Goal: Task Accomplishment & Management: Use online tool/utility

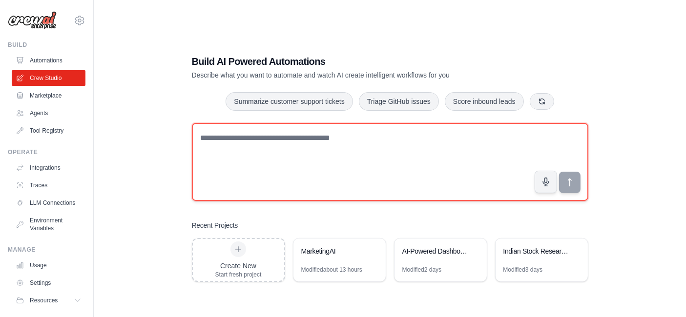
click at [234, 139] on textarea at bounding box center [390, 162] width 396 height 78
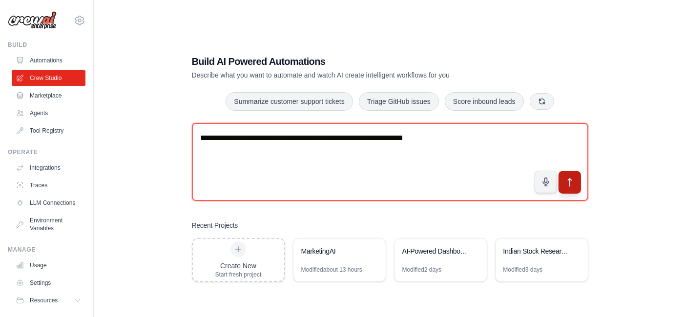
type textarea "**********"
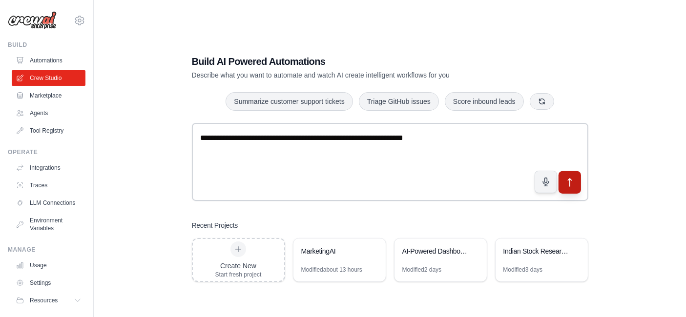
click at [572, 189] on button "submit" at bounding box center [569, 182] width 22 height 22
click at [568, 184] on icon "submit" at bounding box center [569, 182] width 10 height 10
click at [572, 180] on icon "submit" at bounding box center [569, 182] width 10 height 10
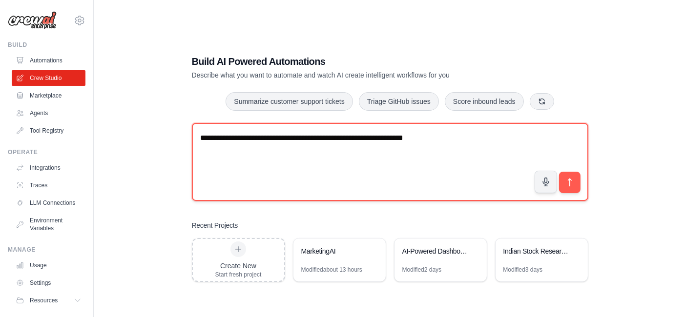
click at [452, 137] on textarea "**********" at bounding box center [390, 162] width 396 height 78
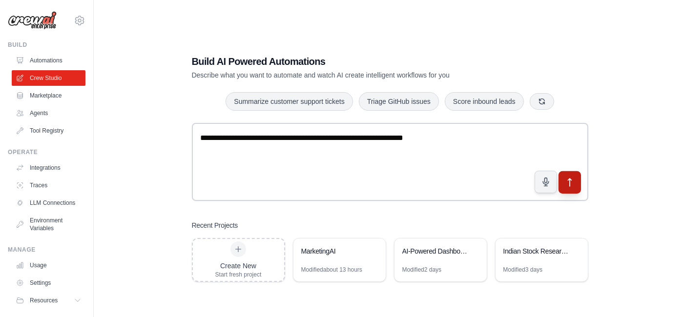
click at [568, 183] on icon "submit" at bounding box center [569, 182] width 10 height 10
click at [568, 182] on icon "submit" at bounding box center [569, 182] width 10 height 10
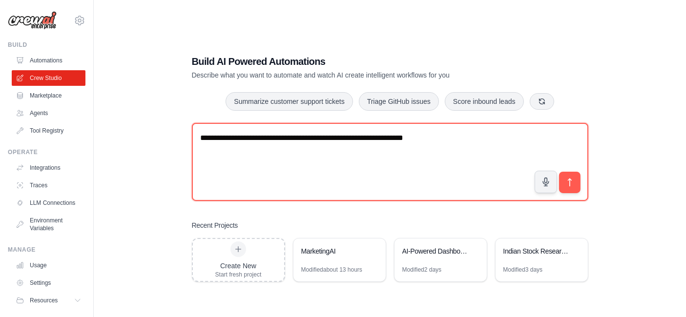
drag, startPoint x: 439, startPoint y: 135, endPoint x: 149, endPoint y: 125, distance: 290.7
click at [149, 125] on div "**********" at bounding box center [389, 168] width 561 height 317
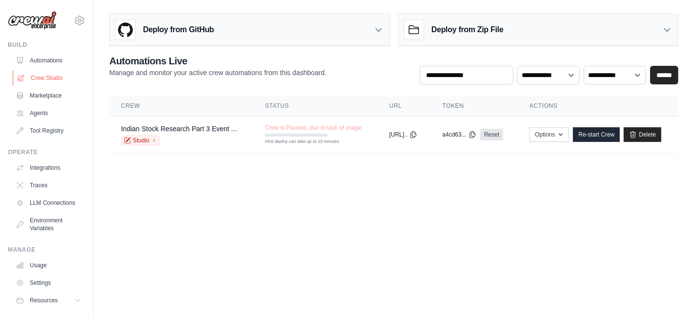
click at [41, 76] on link "Crew Studio" at bounding box center [50, 78] width 74 height 16
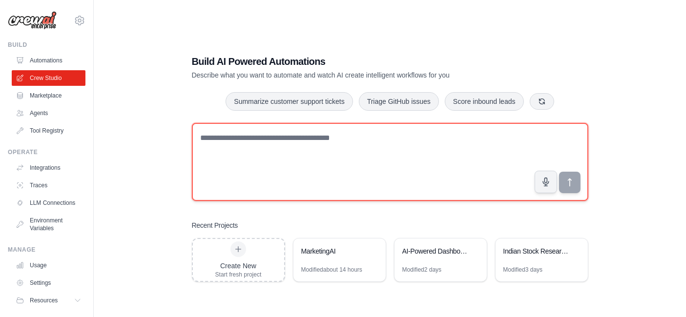
click at [243, 136] on textarea at bounding box center [390, 162] width 396 height 78
click at [244, 142] on textarea at bounding box center [390, 162] width 396 height 78
paste textarea "*"
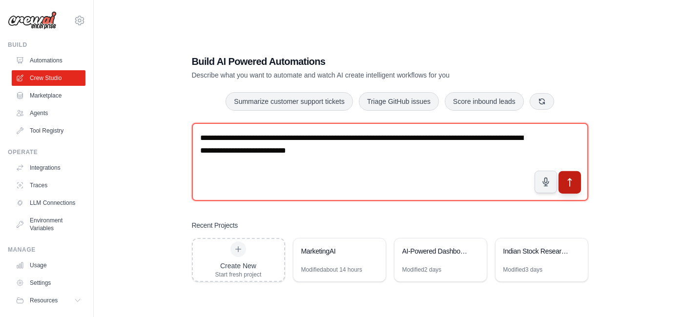
type textarea "**********"
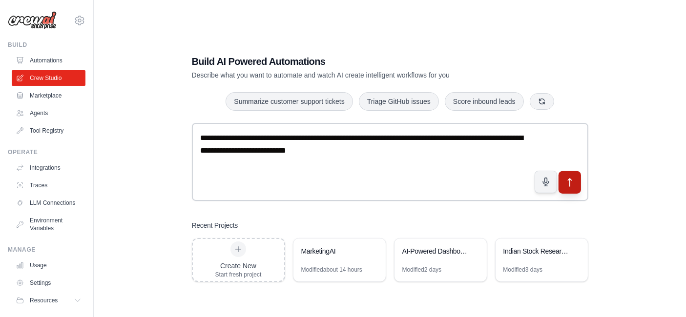
click at [565, 182] on icon "submit" at bounding box center [569, 182] width 10 height 10
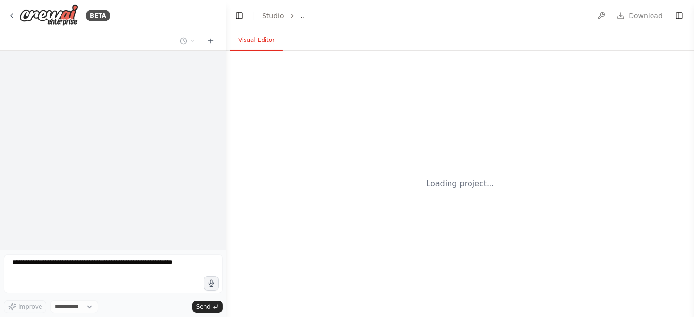
select select "****"
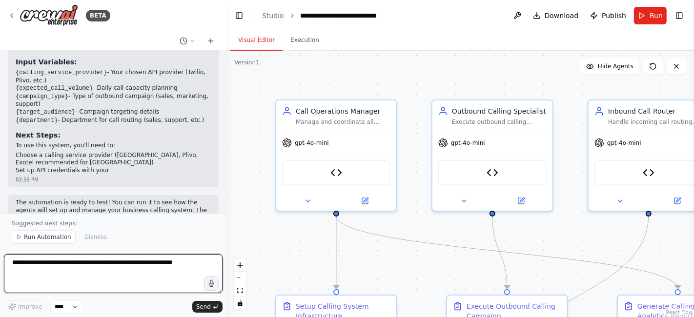
scroll to position [1146, 0]
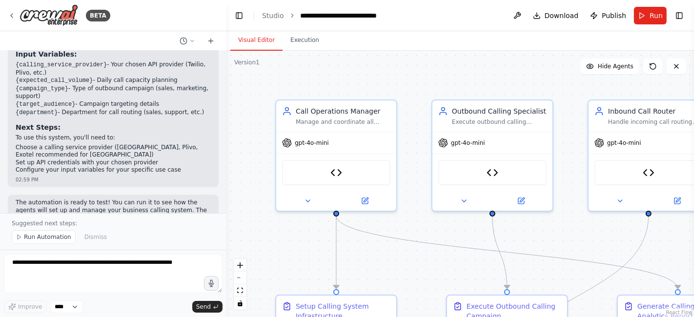
click at [214, 193] on div "make a calling agent for business for income and outgoing call from create a ca…" at bounding box center [113, 132] width 227 height 163
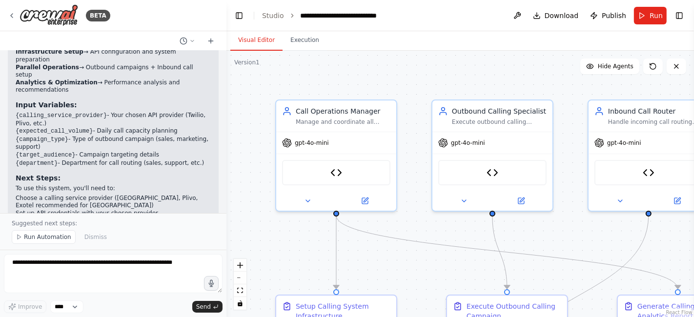
scroll to position [1085, 0]
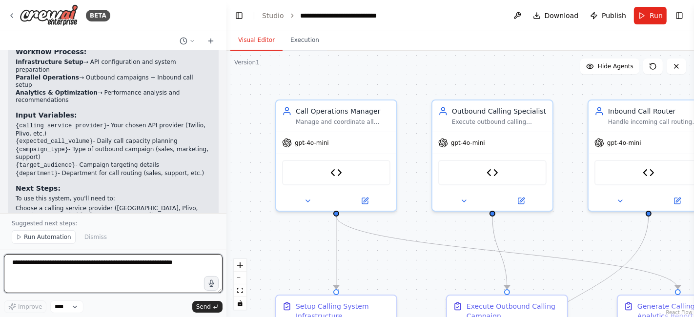
click at [38, 265] on textarea at bounding box center [113, 273] width 219 height 39
type textarea "**********"
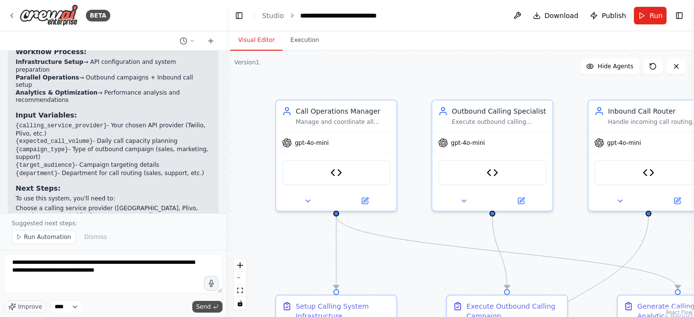
click at [198, 309] on span "Send" at bounding box center [203, 307] width 15 height 8
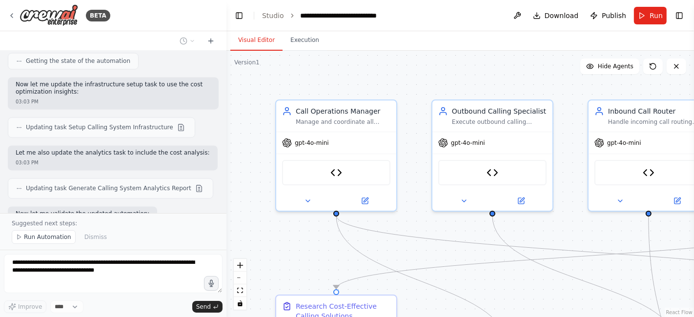
scroll to position [1679, 0]
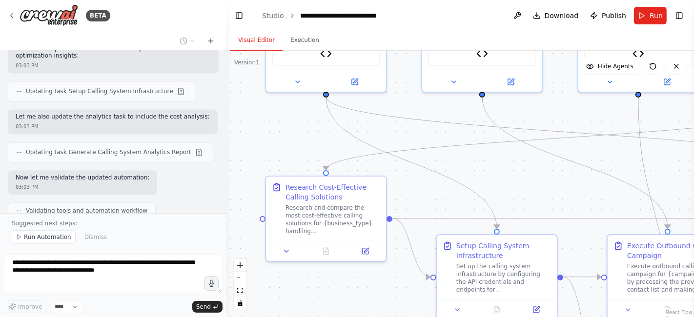
drag, startPoint x: 473, startPoint y: 256, endPoint x: 460, endPoint y: 133, distance: 124.2
click at [460, 133] on div ".deletable-edge-delete-btn { width: 20px; height: 20px; border: 0px solid #ffff…" at bounding box center [461, 184] width 468 height 267
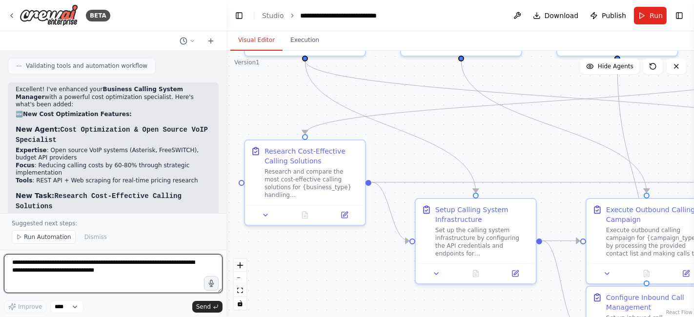
drag, startPoint x: 478, startPoint y: 178, endPoint x: 460, endPoint y: 146, distance: 36.5
click at [460, 146] on div ".deletable-edge-delete-btn { width: 20px; height: 20px; border: 0px solid #ffff…" at bounding box center [461, 184] width 468 height 267
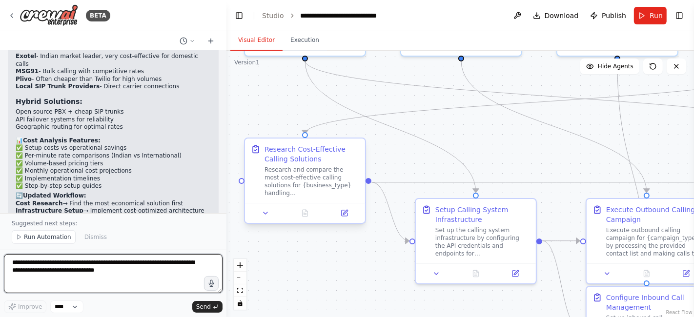
scroll to position [2075, 0]
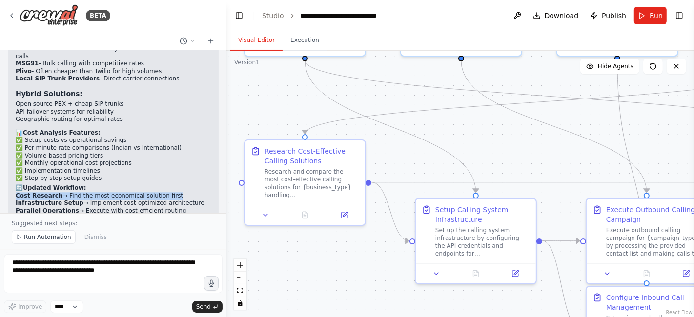
drag, startPoint x: 161, startPoint y: 142, endPoint x: 162, endPoint y: 132, distance: 9.9
click at [162, 132] on div "Excellent! I've enhanced your Business Calling System Manager with a powerful c…" at bounding box center [113, 44] width 195 height 418
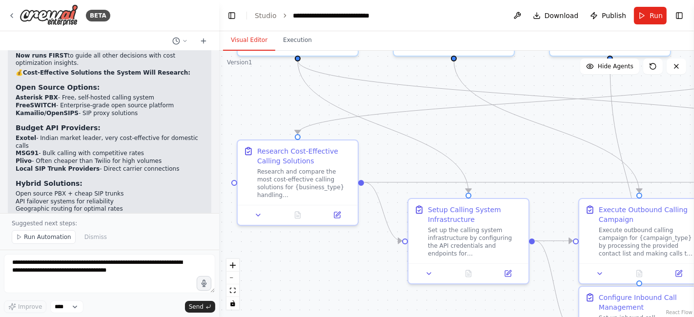
scroll to position [2039, 0]
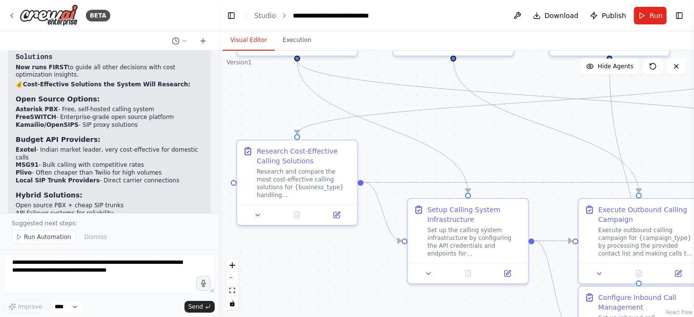
drag, startPoint x: 222, startPoint y: 201, endPoint x: 219, endPoint y: 197, distance: 5.2
click at [219, 197] on div "BETA make a calling agent for business for income and outgoing call from create…" at bounding box center [347, 158] width 694 height 317
click at [219, 197] on div ".deletable-edge-delete-btn { width: 20px; height: 20px; border: 0px solid #ffff…" at bounding box center [456, 184] width 475 height 267
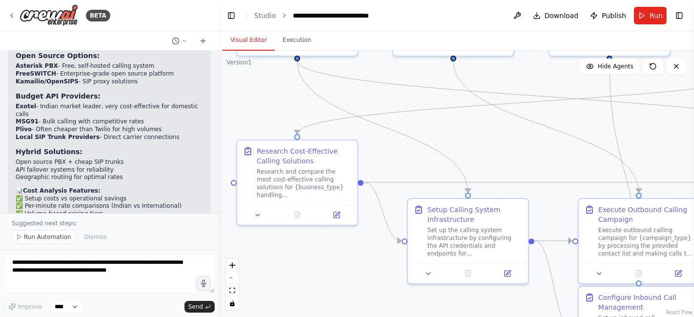
scroll to position [2098, 0]
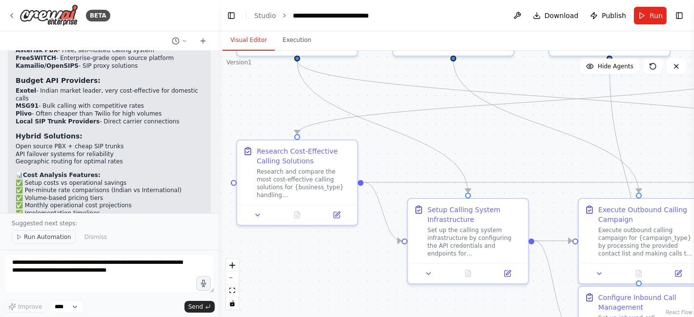
click at [35, 237] on span "Run Automation" at bounding box center [47, 237] width 47 height 8
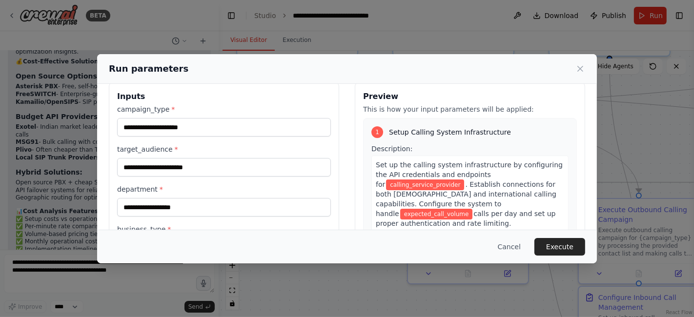
scroll to position [0, 0]
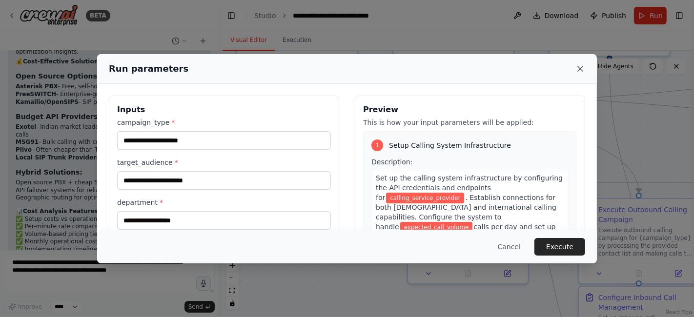
click at [579, 66] on icon at bounding box center [581, 69] width 10 height 10
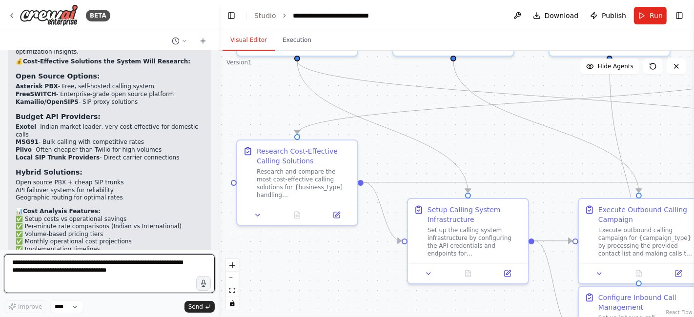
click at [28, 269] on textarea "**********" at bounding box center [109, 273] width 211 height 39
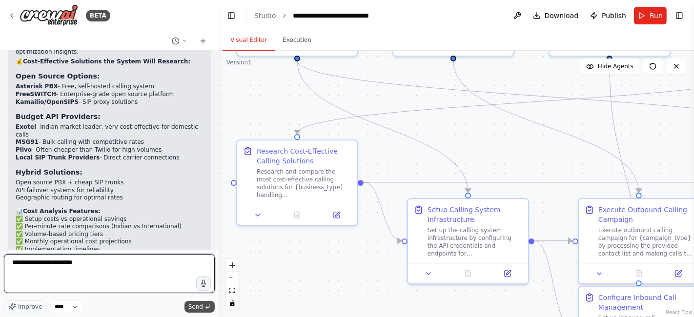
type textarea "**********"
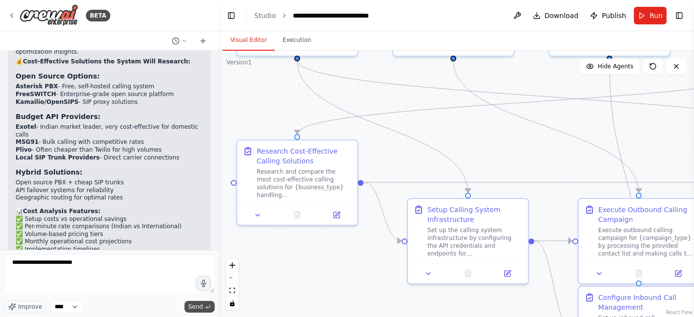
click at [197, 308] on span "Send" at bounding box center [195, 307] width 15 height 8
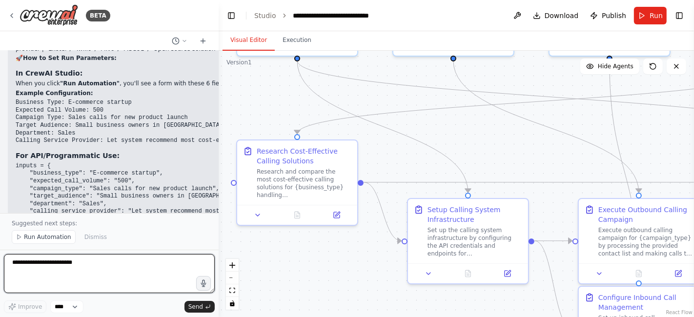
scroll to position [2625, 0]
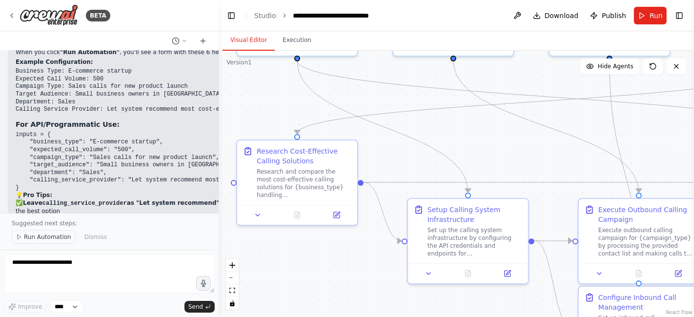
click at [46, 239] on span "Run Automation" at bounding box center [47, 237] width 47 height 8
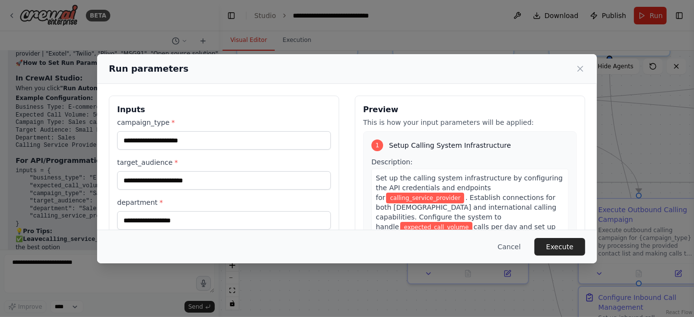
drag, startPoint x: 230, startPoint y: 72, endPoint x: 381, endPoint y: 77, distance: 151.4
click at [381, 77] on div "Run parameters" at bounding box center [347, 69] width 500 height 30
click at [515, 243] on button "Cancel" at bounding box center [509, 247] width 39 height 18
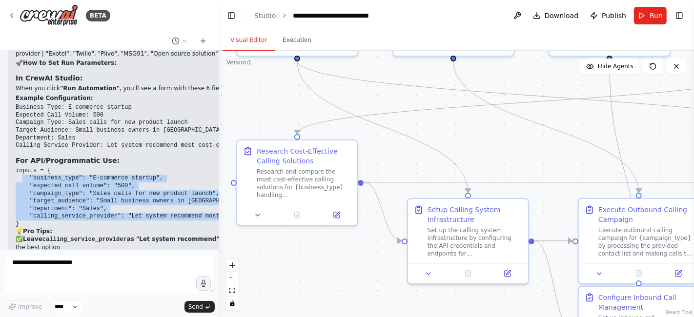
drag, startPoint x: 21, startPoint y: 68, endPoint x: 209, endPoint y: 113, distance: 192.8
click at [209, 167] on pre "inputs = { "business_type": "E-commerce startup", "expected_call_volume": "500"…" at bounding box center [174, 197] width 316 height 61
copy code ""business_type": "E-commerce startup", "expected_call_volume": "500", "campaign…"
click at [654, 16] on span "Run" at bounding box center [656, 16] width 13 height 10
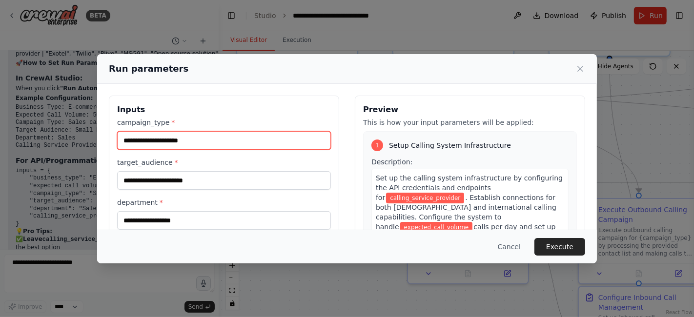
click at [139, 136] on input "campaign_type *" at bounding box center [224, 140] width 214 height 19
paste input "**********"
type input "**********"
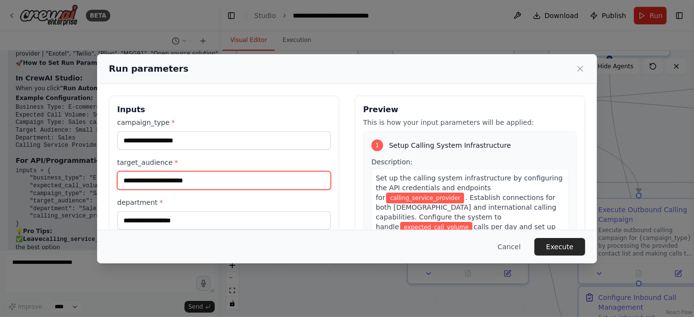
click at [147, 176] on input "target_audience *" at bounding box center [224, 180] width 214 height 19
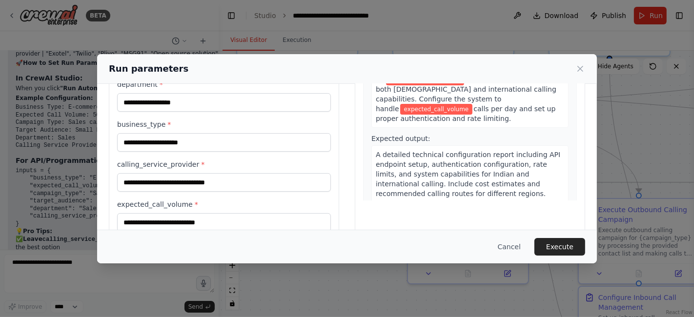
scroll to position [138, 0]
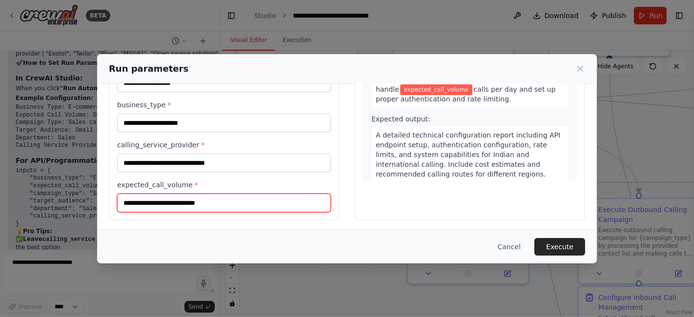
click at [141, 199] on input "expected_call_volume *" at bounding box center [224, 203] width 214 height 19
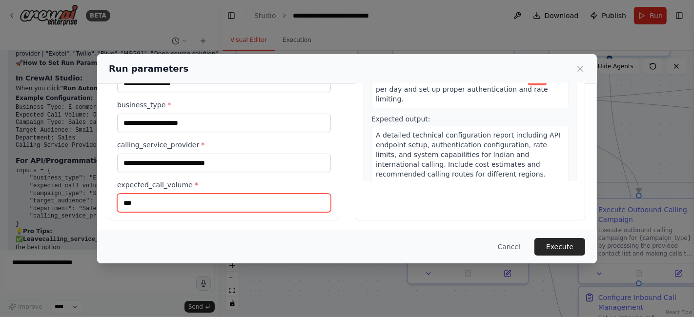
type input "***"
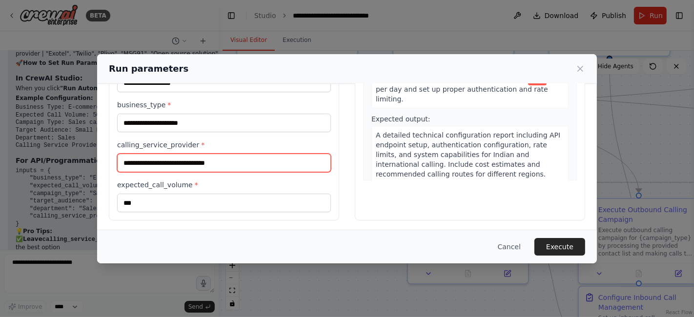
click at [146, 160] on input "calling_service_provider *" at bounding box center [224, 163] width 214 height 19
paste input "**********"
type input "**********"
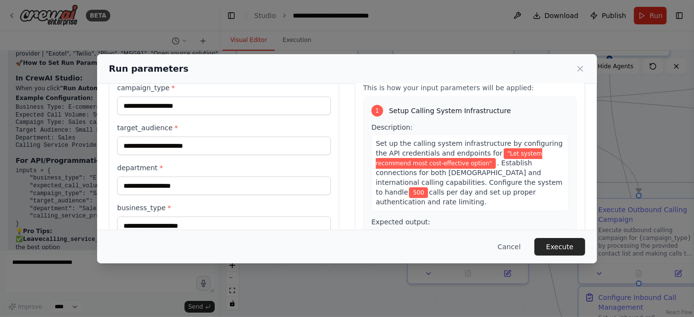
scroll to position [29, 0]
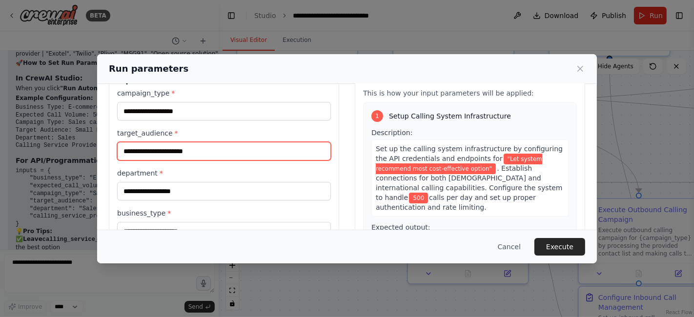
click at [146, 148] on input "target_audience *" at bounding box center [224, 151] width 214 height 19
paste input "**********"
type input "**********"
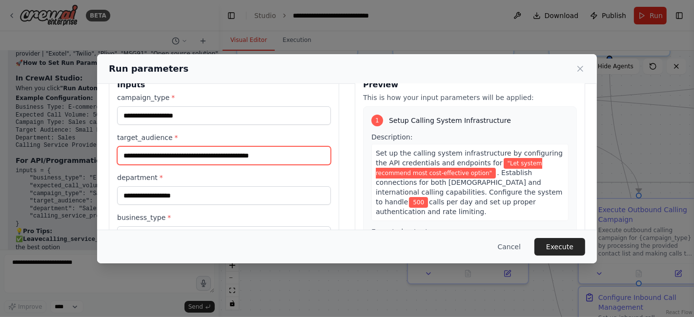
scroll to position [24, 0]
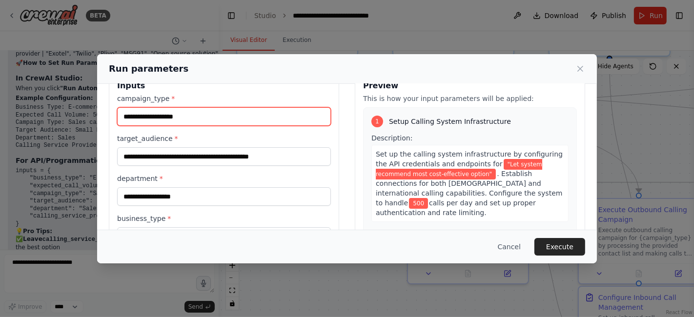
click at [166, 115] on input "**********" at bounding box center [224, 116] width 214 height 19
paste input "**********"
type input "**********"
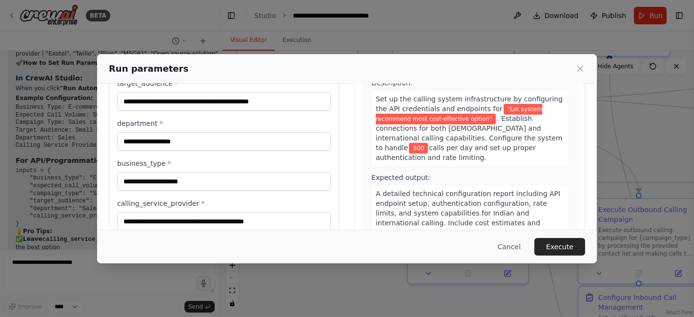
scroll to position [86, 0]
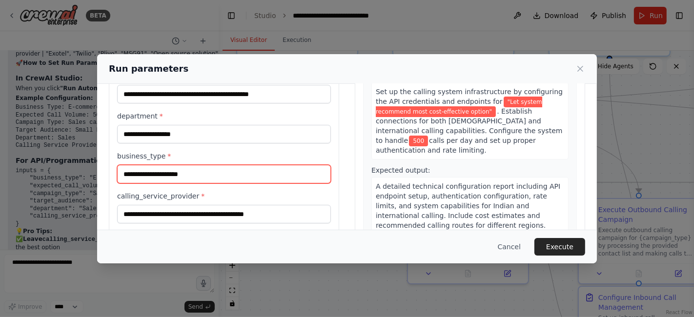
click at [140, 180] on input "business_type *" at bounding box center [224, 174] width 214 height 19
paste input "**********"
type input "**********"
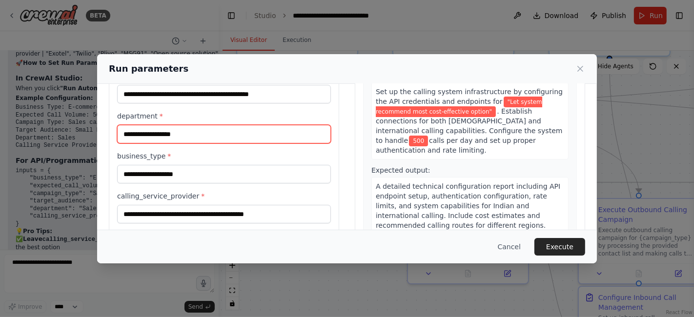
click at [145, 129] on input "department *" at bounding box center [224, 134] width 214 height 19
paste input "*******"
type input "*******"
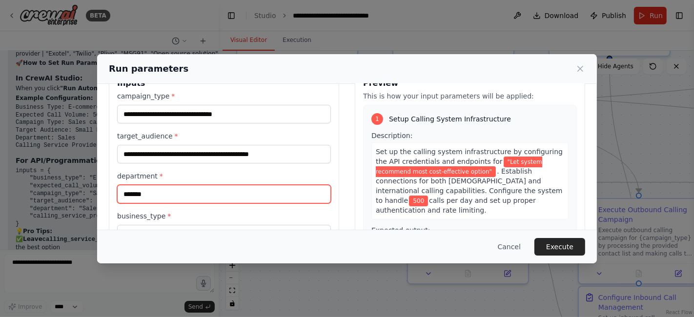
scroll to position [0, 0]
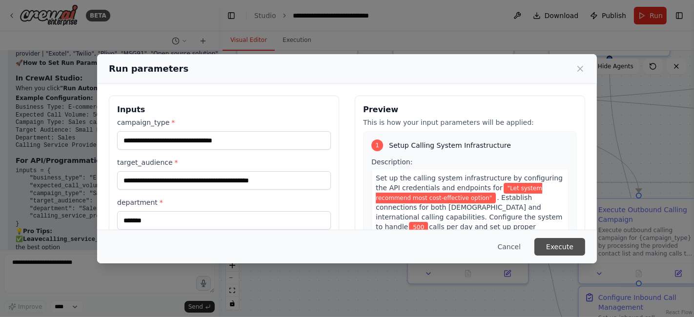
click at [560, 240] on button "Execute" at bounding box center [560, 247] width 51 height 18
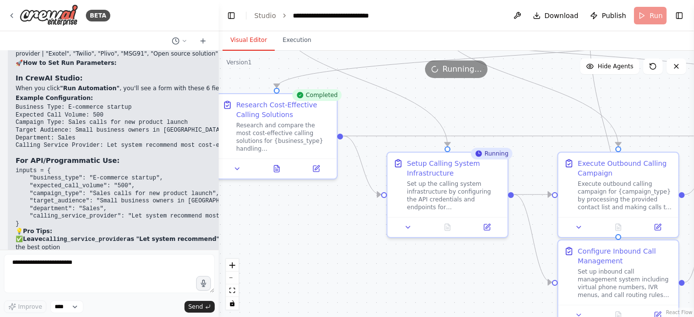
drag, startPoint x: 499, startPoint y: 133, endPoint x: 478, endPoint y: 87, distance: 50.7
click at [478, 87] on div ".deletable-edge-delete-btn { width: 20px; height: 20px; border: 0px solid #ffff…" at bounding box center [456, 184] width 475 height 267
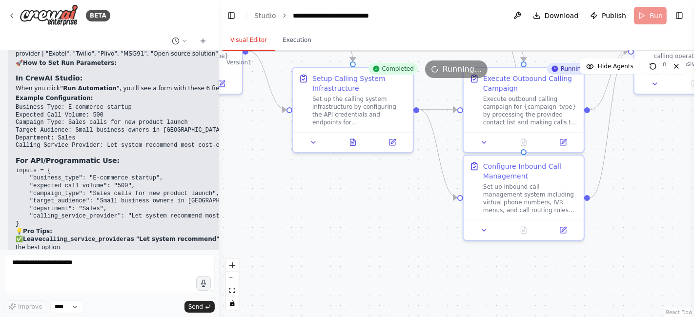
drag, startPoint x: 485, startPoint y: 295, endPoint x: 391, endPoint y: 210, distance: 127.2
click at [391, 210] on div ".deletable-edge-delete-btn { width: 20px; height: 20px; border: 0px solid #ffff…" at bounding box center [456, 184] width 475 height 267
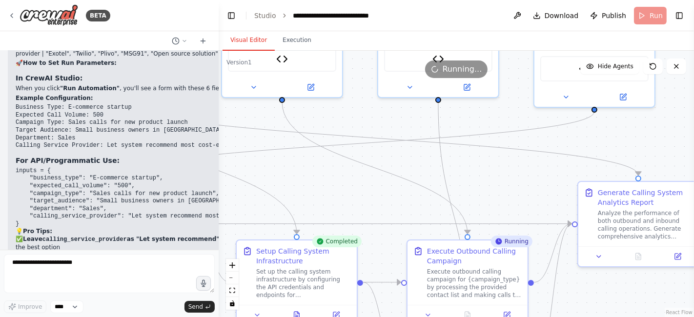
drag, startPoint x: 675, startPoint y: 170, endPoint x: 619, endPoint y: 343, distance: 181.7
click at [619, 317] on html "BETA make a calling agent for business for income and outgoing call from create…" at bounding box center [347, 158] width 694 height 317
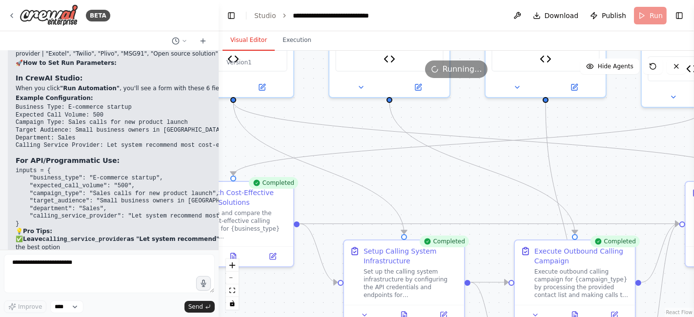
drag, startPoint x: 554, startPoint y: 161, endPoint x: 663, endPoint y: 159, distance: 109.9
click at [663, 159] on div ".deletable-edge-delete-btn { width: 20px; height: 20px; border: 0px solid #ffff…" at bounding box center [456, 184] width 475 height 267
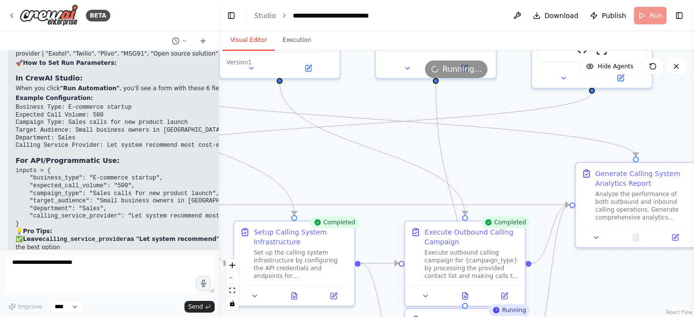
drag, startPoint x: 501, startPoint y: 208, endPoint x: 386, endPoint y: 191, distance: 116.5
click at [386, 191] on div ".deletable-edge-delete-btn { width: 20px; height: 20px; border: 0px solid #ffff…" at bounding box center [456, 184] width 475 height 267
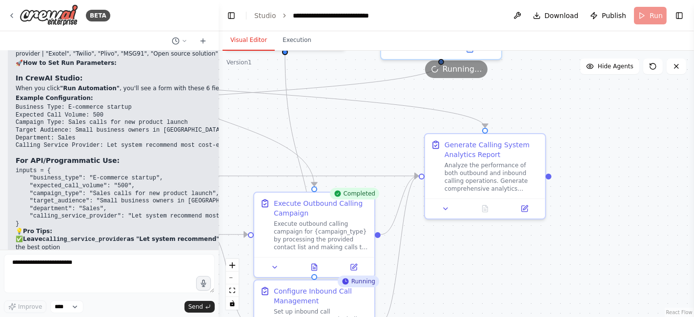
drag, startPoint x: 470, startPoint y: 173, endPoint x: 322, endPoint y: 145, distance: 150.6
click at [322, 145] on div ".deletable-edge-delete-btn { width: 20px; height: 20px; border: 0px solid #ffff…" at bounding box center [456, 184] width 475 height 267
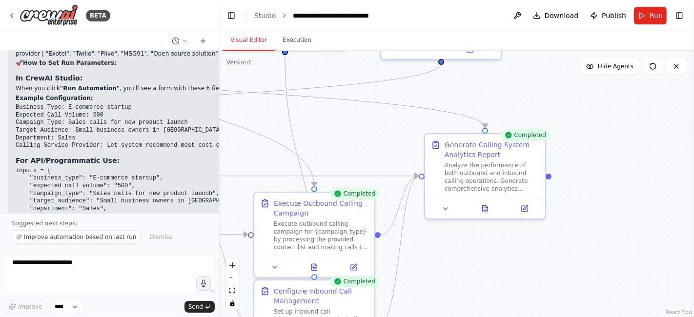
scroll to position [2625, 0]
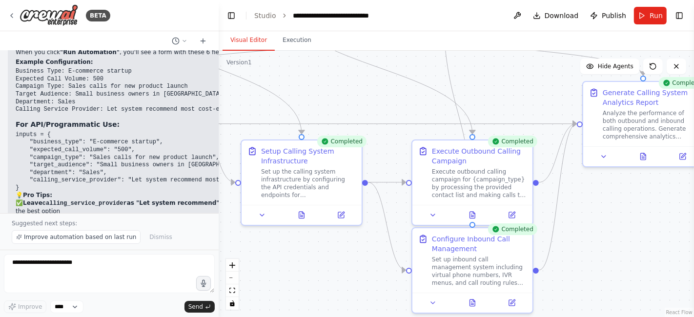
drag, startPoint x: 536, startPoint y: 104, endPoint x: 694, endPoint y: 52, distance: 166.6
click at [694, 52] on div "BETA make a calling agent for business for income and outgoing call from create…" at bounding box center [347, 158] width 694 height 317
drag, startPoint x: 427, startPoint y: 124, endPoint x: 515, endPoint y: 84, distance: 96.8
click at [515, 84] on div ".deletable-edge-delete-btn { width: 20px; height: 20px; border: 0px solid #ffff…" at bounding box center [456, 184] width 475 height 267
click at [54, 239] on span "Improve automation based on last run" at bounding box center [80, 237] width 112 height 8
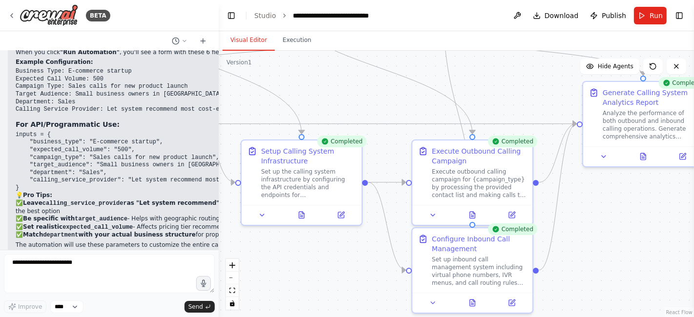
scroll to position [2662, 0]
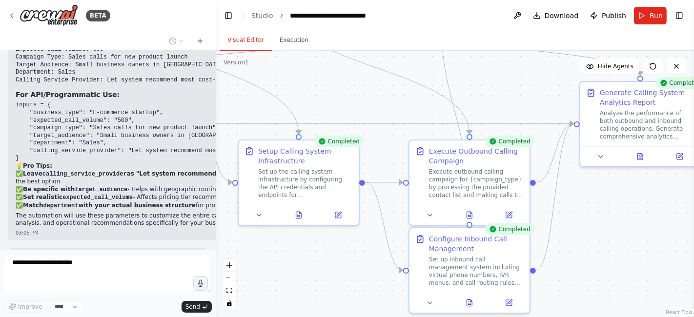
drag, startPoint x: 216, startPoint y: 236, endPoint x: 216, endPoint y: 225, distance: 11.2
click at [216, 225] on div "BETA make a calling agent for business for income and outgoing call from create…" at bounding box center [347, 158] width 694 height 317
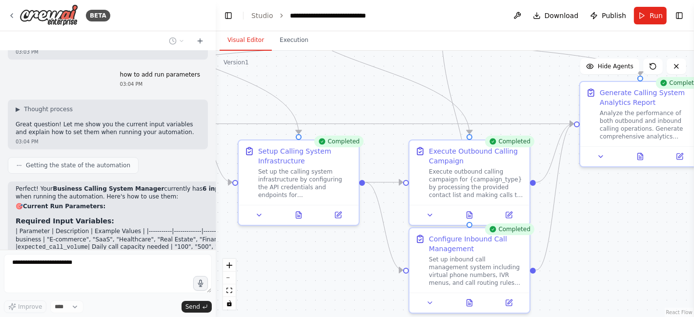
scroll to position [2305, 0]
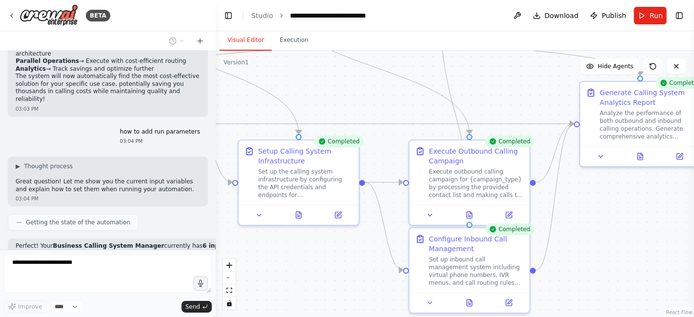
click at [146, 285] on p "| Parameter | Description | Example Values | |-----------|-------------|-------…" at bounding box center [174, 317] width 316 height 64
click at [121, 285] on p "| Parameter | Description | Example Values | |-----------|-------------|-------…" at bounding box center [174, 317] width 316 height 64
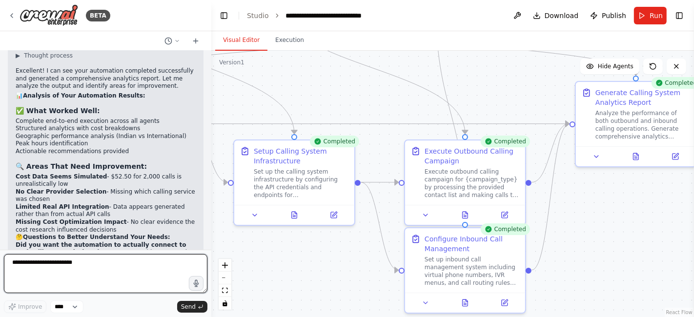
drag, startPoint x: 211, startPoint y: 235, endPoint x: 211, endPoint y: 212, distance: 22.5
click at [211, 212] on div "BETA make a calling agent for business for income and outgoing call from create…" at bounding box center [347, 158] width 694 height 317
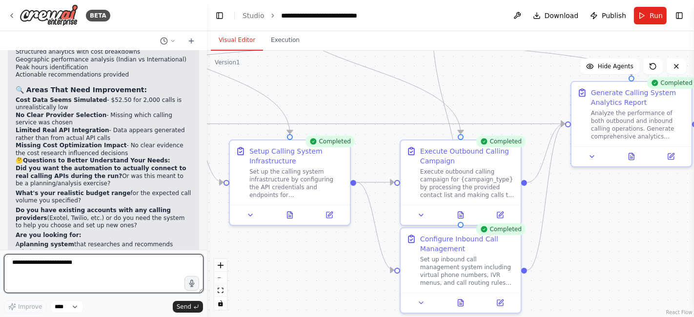
scroll to position [3109, 0]
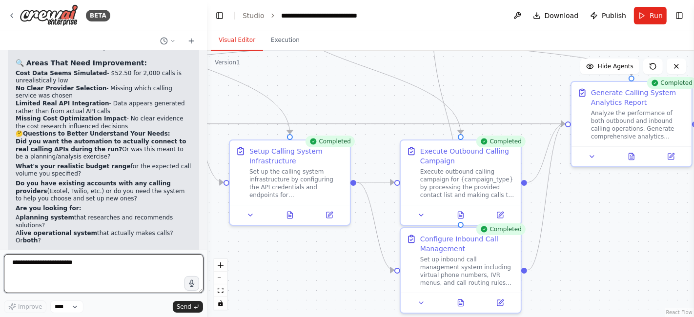
drag, startPoint x: 207, startPoint y: 239, endPoint x: 206, endPoint y: 230, distance: 8.8
click at [206, 230] on div "BETA make a calling agent for business for income and outgoing call from create…" at bounding box center [347, 158] width 694 height 317
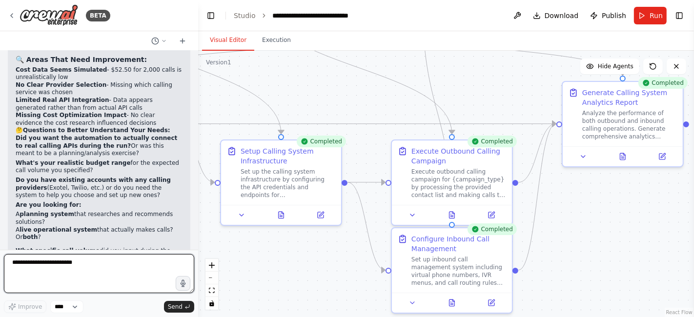
drag, startPoint x: 202, startPoint y: 236, endPoint x: 194, endPoint y: 237, distance: 7.3
click at [194, 237] on div "BETA make a calling agent for business for income and outgoing call from create…" at bounding box center [347, 158] width 694 height 317
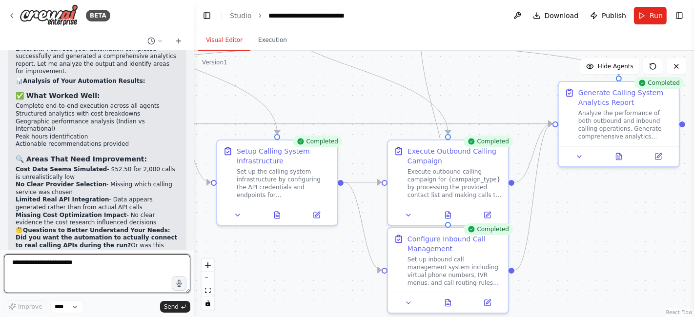
scroll to position [3102, 0]
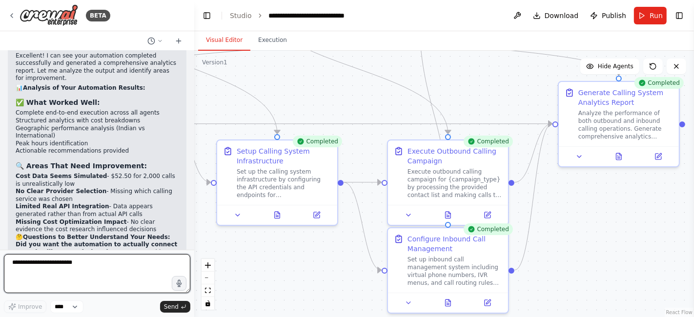
click at [22, 269] on textarea "**********" at bounding box center [97, 273] width 186 height 39
type textarea "**********"
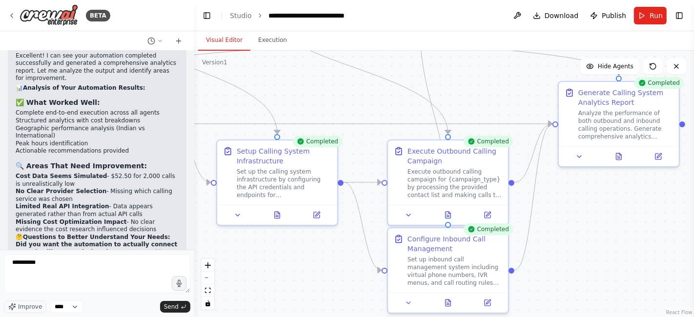
drag, startPoint x: 118, startPoint y: 186, endPoint x: 116, endPoint y: 193, distance: 7.1
click at [116, 283] on p "Do you have existing accounts with any calling providers (Exotel, Twilio, etc.)…" at bounding box center [97, 294] width 163 height 23
copy p "need the system to help you choose and set up new ones?"
click at [177, 310] on span "Send" at bounding box center [171, 307] width 15 height 8
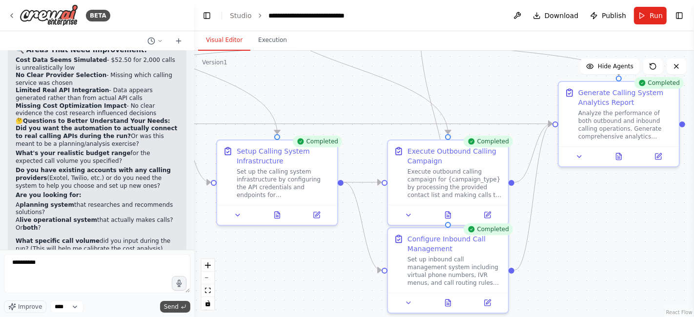
click at [177, 310] on span "Send" at bounding box center [171, 307] width 15 height 8
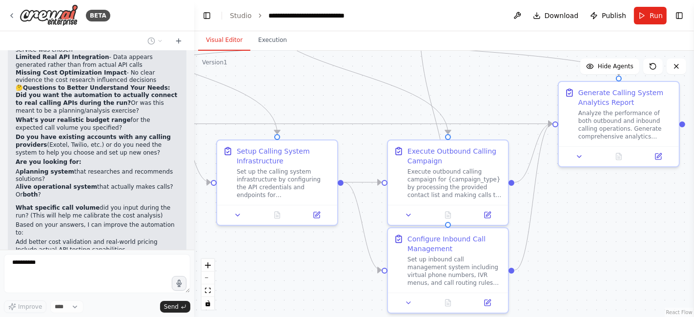
scroll to position [3762, 0]
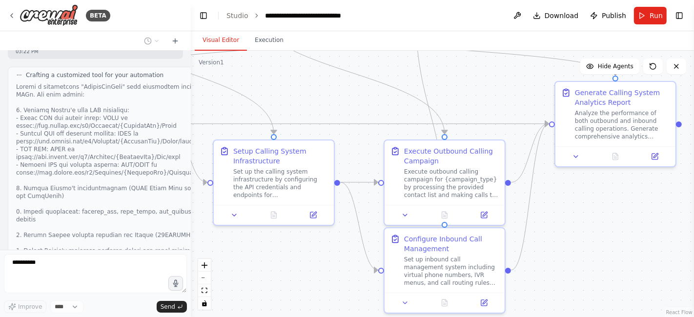
click at [189, 236] on div "BETA make a calling agent for business for income and outgoing call from create…" at bounding box center [347, 158] width 694 height 317
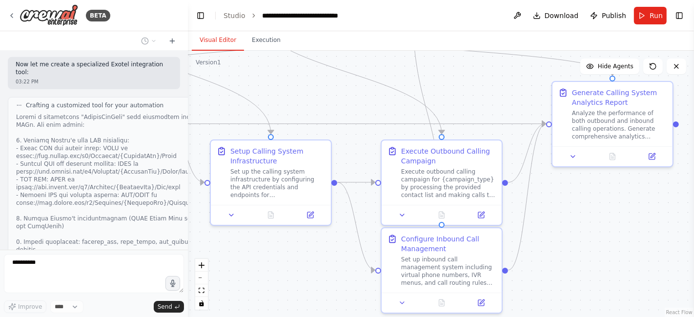
scroll to position [3813, 0]
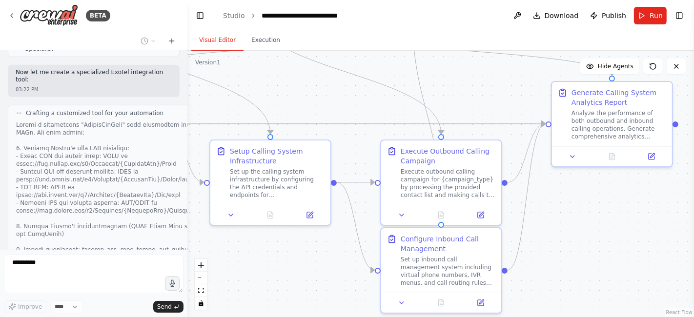
click at [187, 235] on div "BETA make a calling agent for business for income and outgoing call from create…" at bounding box center [347, 158] width 694 height 317
click at [69, 121] on div at bounding box center [127, 250] width 222 height 258
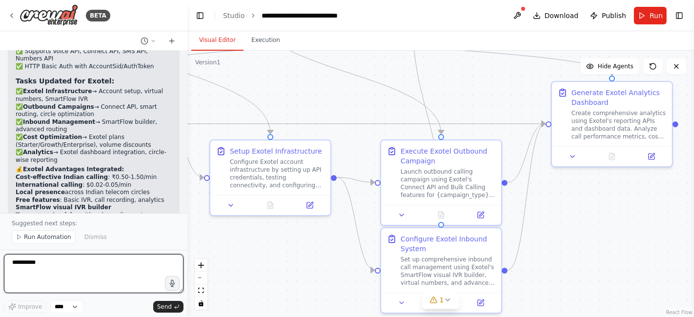
scroll to position [4858, 0]
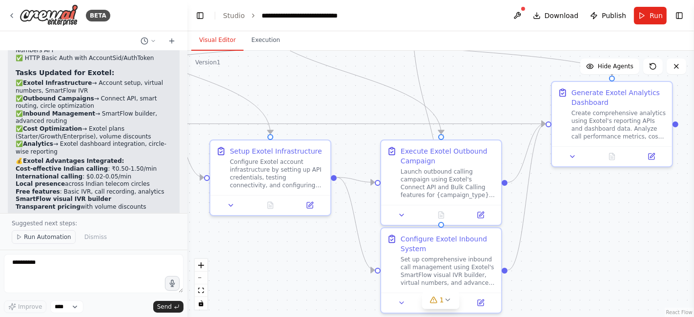
click at [38, 238] on span "Run Automation" at bounding box center [47, 237] width 47 height 8
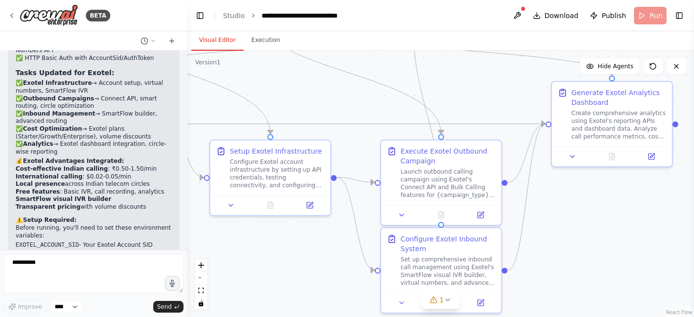
scroll to position [4822, 0]
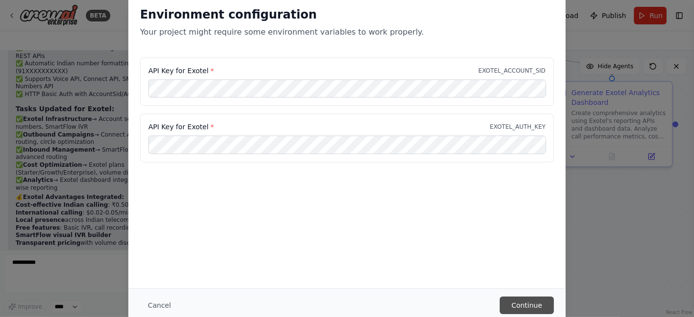
click at [528, 306] on button "Continue" at bounding box center [527, 306] width 54 height 18
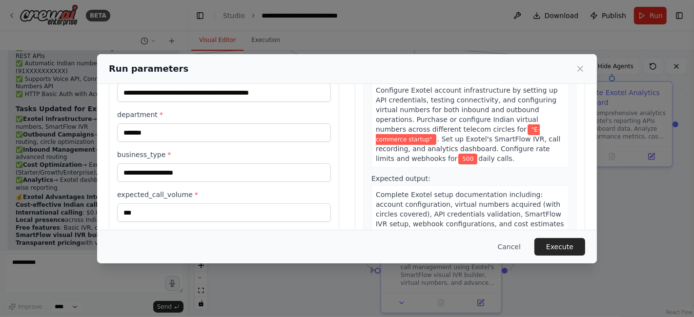
scroll to position [108, 0]
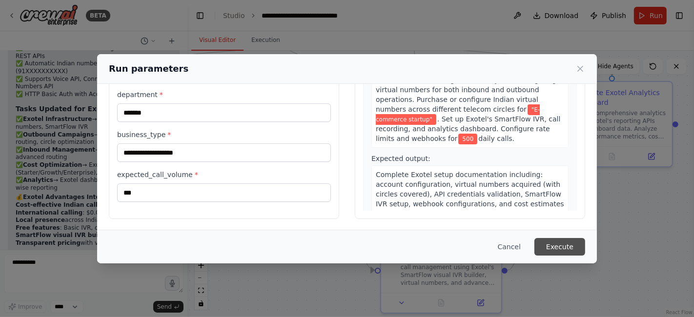
click at [561, 252] on button "Execute" at bounding box center [560, 247] width 51 height 18
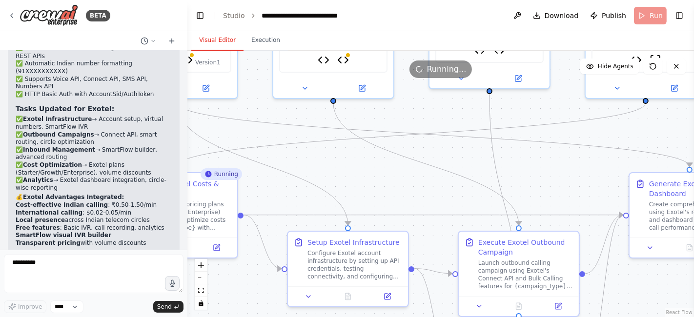
drag, startPoint x: 616, startPoint y: 251, endPoint x: 671, endPoint y: 343, distance: 106.4
click at [671, 317] on html "BETA make a calling agent for business for income and outgoing call from create…" at bounding box center [347, 158] width 694 height 317
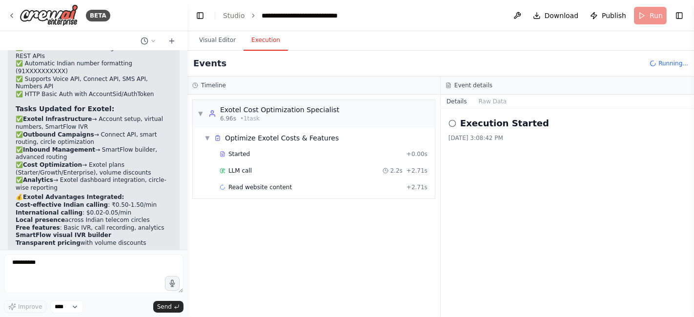
click at [264, 41] on button "Execution" at bounding box center [266, 40] width 44 height 21
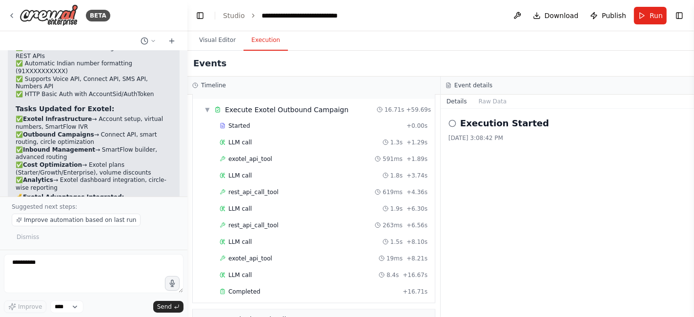
scroll to position [4858, 0]
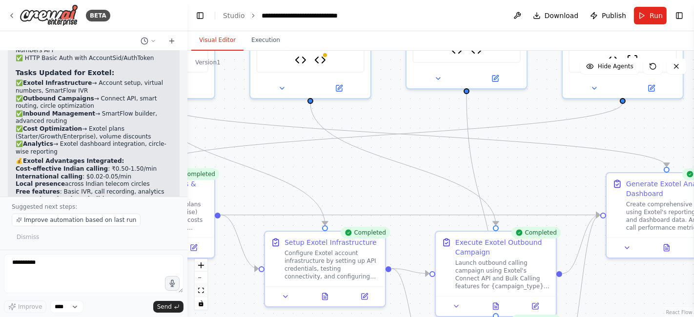
click at [212, 42] on button "Visual Editor" at bounding box center [217, 40] width 52 height 21
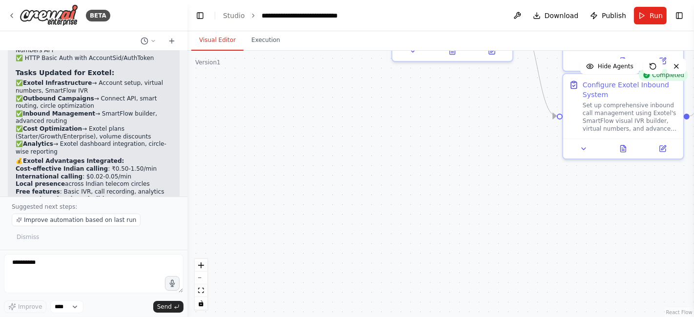
drag, startPoint x: 249, startPoint y: 287, endPoint x: 379, endPoint y: 40, distance: 278.4
click at [379, 40] on div "Visual Editor Execution Version 1 Show Tools Hide Agents .deletable-edge-delete…" at bounding box center [440, 174] width 507 height 286
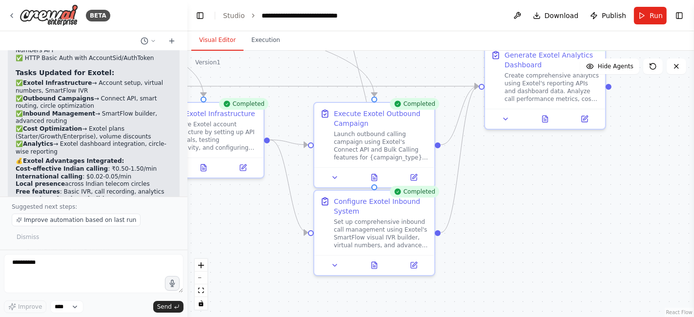
drag, startPoint x: 375, startPoint y: 200, endPoint x: 124, endPoint y: 316, distance: 277.2
click at [124, 316] on div "BETA make a calling agent for business for income and outgoing call from create…" at bounding box center [347, 158] width 694 height 317
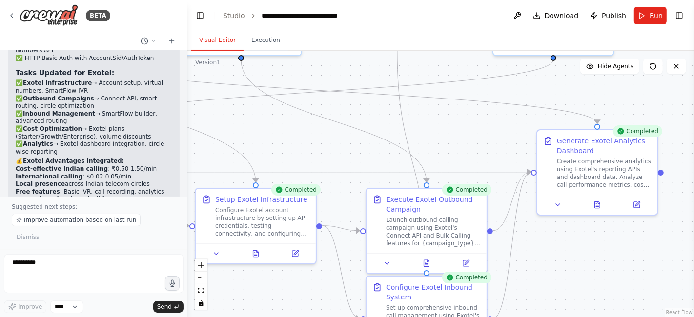
drag, startPoint x: 534, startPoint y: 255, endPoint x: 593, endPoint y: 343, distance: 105.2
click at [593, 317] on html "BETA make a calling agent for business for income and outgoing call from create…" at bounding box center [347, 158] width 694 height 317
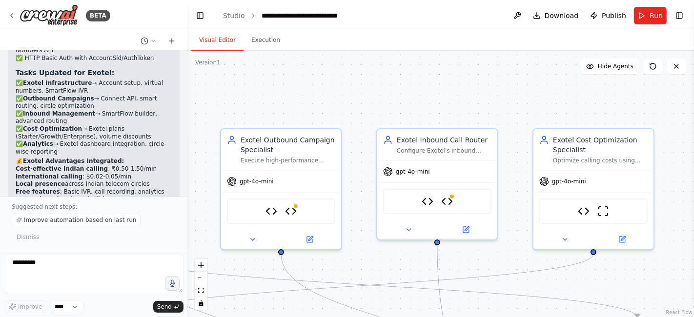
drag, startPoint x: 481, startPoint y: 129, endPoint x: 515, endPoint y: 324, distance: 197.3
click at [515, 317] on html "BETA make a calling agent for business for income and outgoing call from create…" at bounding box center [347, 158] width 694 height 317
click at [452, 198] on img at bounding box center [447, 200] width 12 height 12
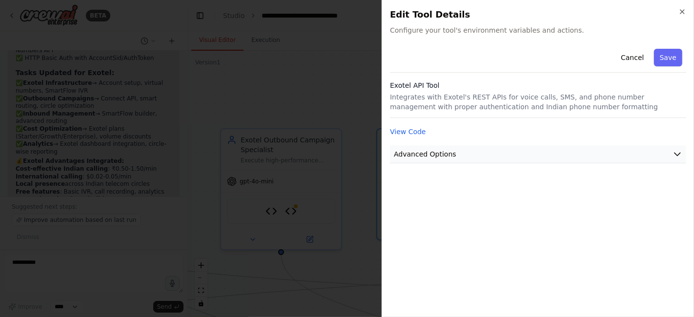
click at [505, 157] on button "Advanced Options" at bounding box center [538, 154] width 296 height 18
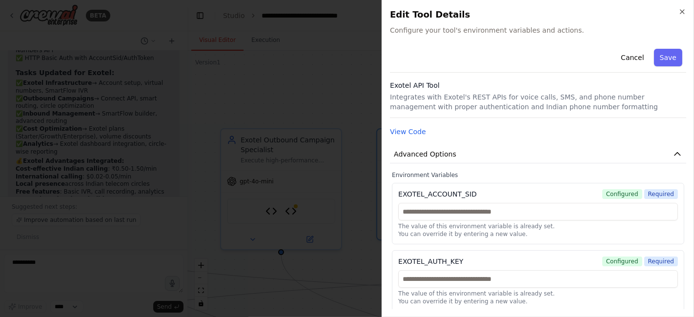
scroll to position [1, 0]
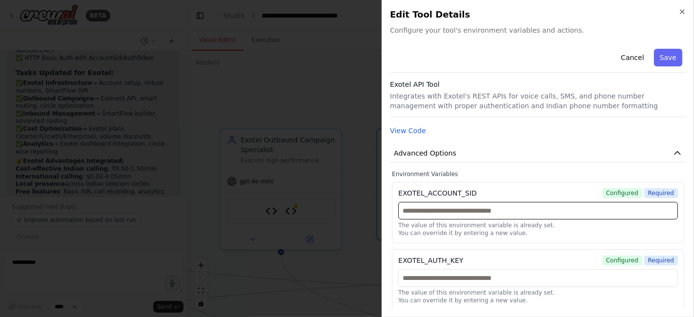
click at [412, 213] on input "text" at bounding box center [538, 211] width 280 height 18
click at [428, 210] on input "text" at bounding box center [538, 211] width 280 height 18
paste input "**********"
type input "**********"
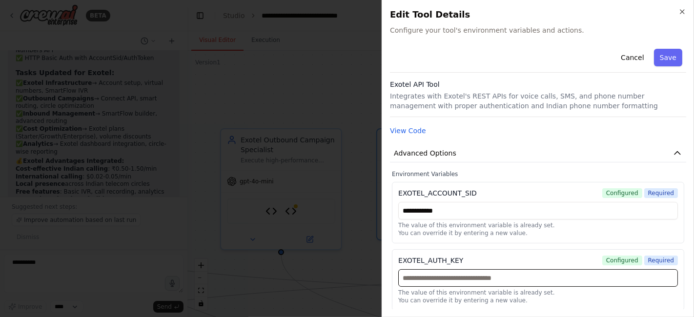
click at [427, 270] on input "text" at bounding box center [538, 278] width 280 height 18
paste input "**********"
type input "**********"
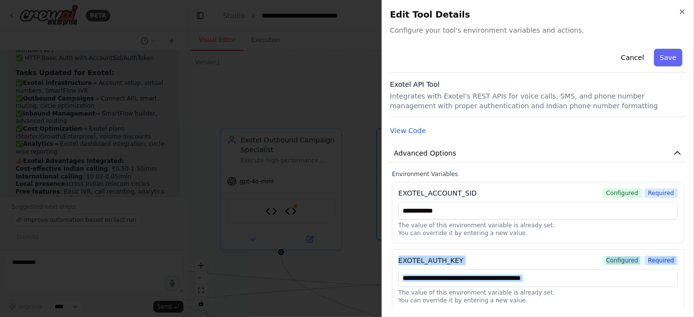
drag, startPoint x: 693, startPoint y: 242, endPoint x: 693, endPoint y: 276, distance: 34.2
click at [693, 276] on div "**********" at bounding box center [538, 158] width 312 height 317
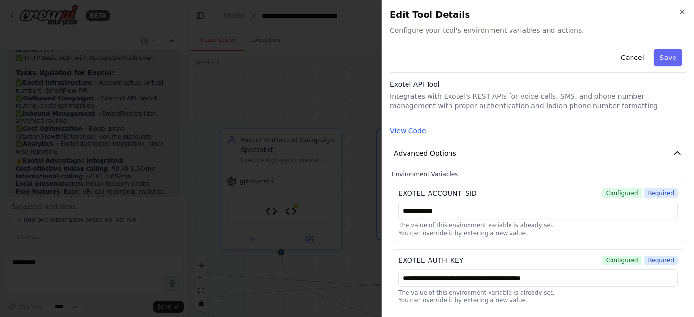
click at [597, 300] on p "You can override it by entering a new value." at bounding box center [538, 301] width 280 height 8
click at [657, 57] on button "Save" at bounding box center [668, 58] width 28 height 18
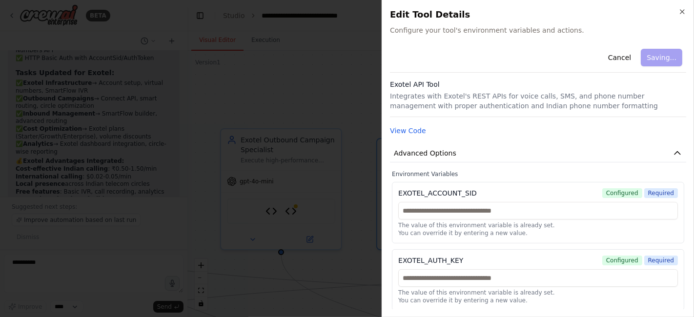
scroll to position [0, 0]
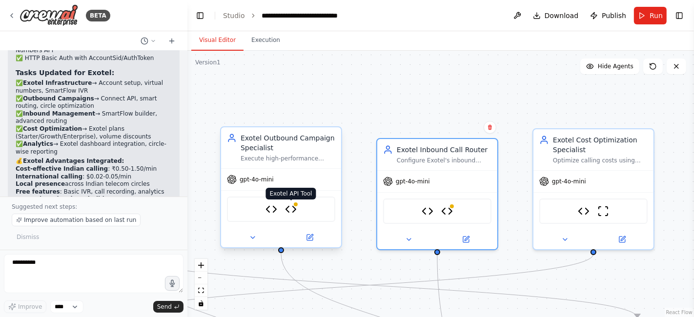
click at [293, 207] on img at bounding box center [291, 210] width 12 height 12
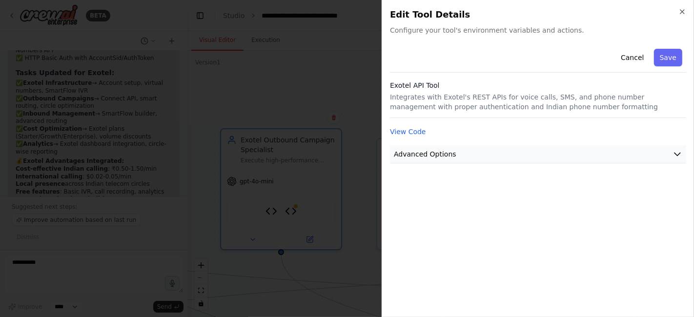
click at [568, 148] on button "Advanced Options" at bounding box center [538, 154] width 296 height 18
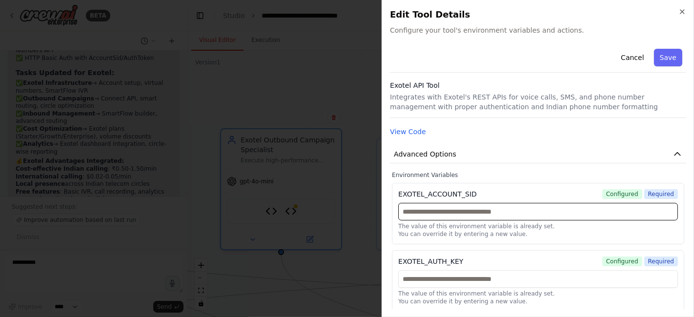
click at [409, 216] on input "text" at bounding box center [538, 212] width 280 height 18
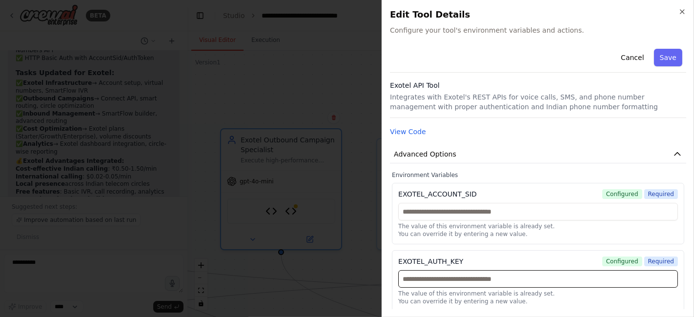
click at [414, 274] on input "text" at bounding box center [538, 279] width 280 height 18
paste input "**********"
type input "**********"
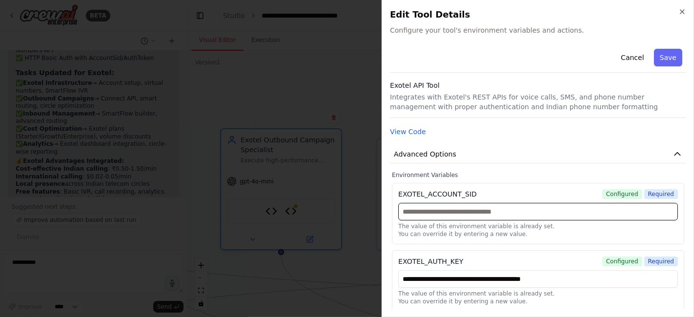
click at [413, 216] on input "text" at bounding box center [538, 212] width 280 height 18
type input "**********"
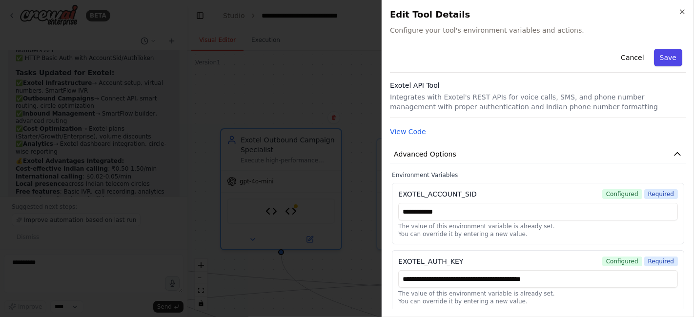
click at [661, 56] on button "Save" at bounding box center [668, 58] width 28 height 18
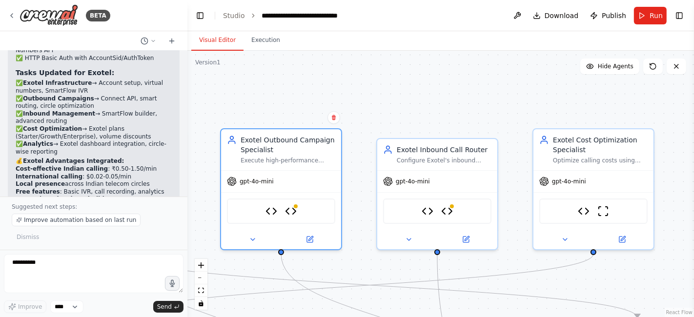
click at [641, 103] on div ".deletable-edge-delete-btn { width: 20px; height: 20px; border: 0px solid #ffff…" at bounding box center [440, 184] width 507 height 267
click at [536, 103] on div ".deletable-edge-delete-btn { width: 20px; height: 20px; border: 0px solid #ffff…" at bounding box center [440, 184] width 507 height 267
